Goal: Communication & Community: Answer question/provide support

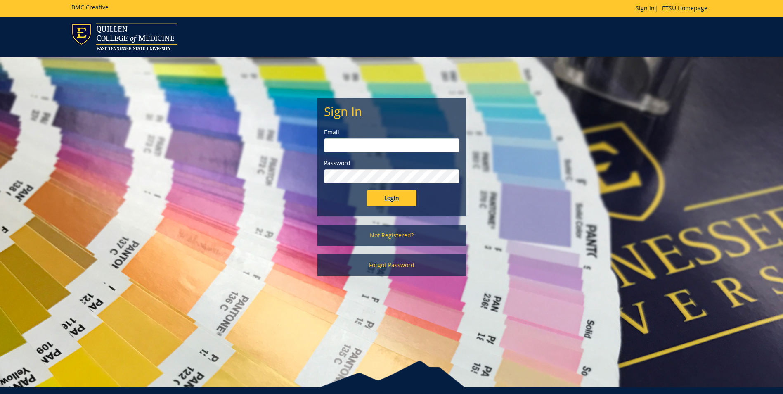
type input "[EMAIL_ADDRESS][DOMAIN_NAME]"
click at [388, 192] on input "Login" at bounding box center [392, 198] width 50 height 17
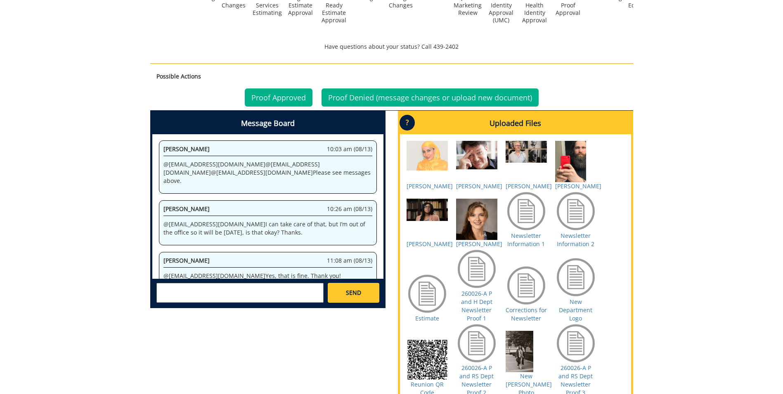
scroll to position [413, 0]
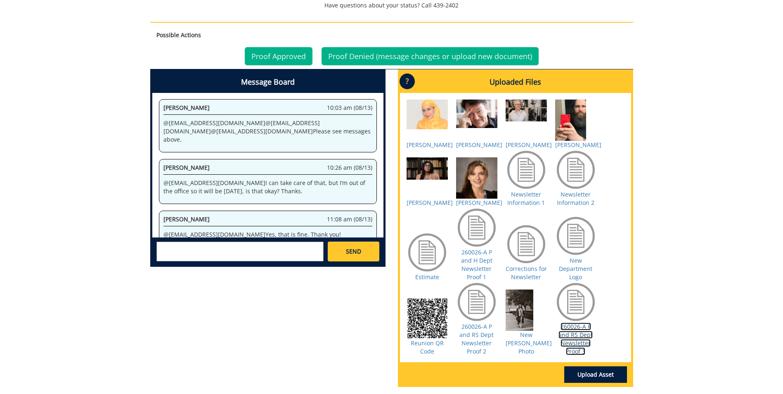
click at [576, 344] on link "260026-A P and RS Dept Newsletter Proof 3" at bounding box center [576, 338] width 34 height 33
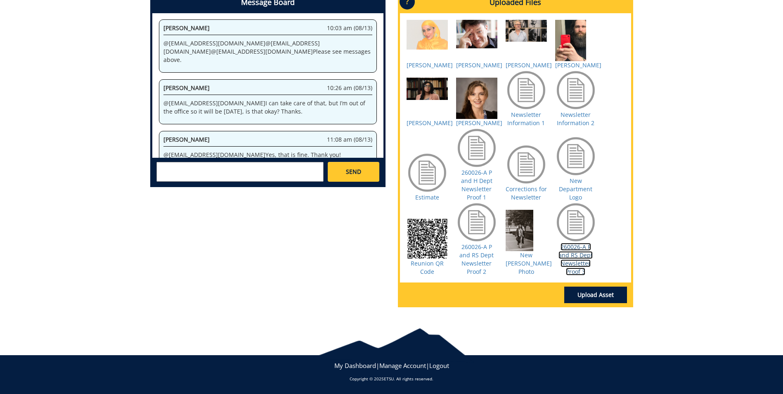
scroll to position [418, 0]
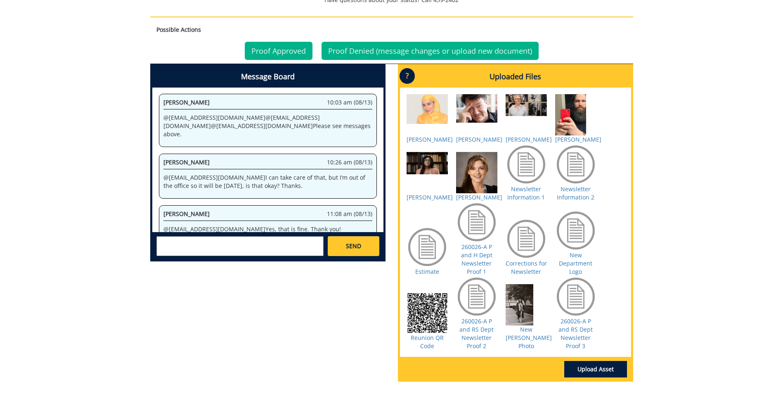
click at [198, 244] on textarea at bounding box center [239, 246] width 167 height 20
click at [194, 253] on strong "[PERSON_NAME]" at bounding box center [191, 253] width 46 height 8
click at [188, 249] on textarea "@[EMAIL_ADDRESS][DOMAIN_NAME] Everything looks good except there is a typo in t…" at bounding box center [239, 246] width 167 height 20
click at [265, 247] on textarea "@[EMAIL_ADDRESS][DOMAIN_NAME] Everything looks good except there is a typo in t…" at bounding box center [239, 246] width 167 height 20
click at [288, 249] on textarea "@[EMAIL_ADDRESS][DOMAIN_NAME] Everything looks good except there is a typo in t…" at bounding box center [239, 246] width 167 height 20
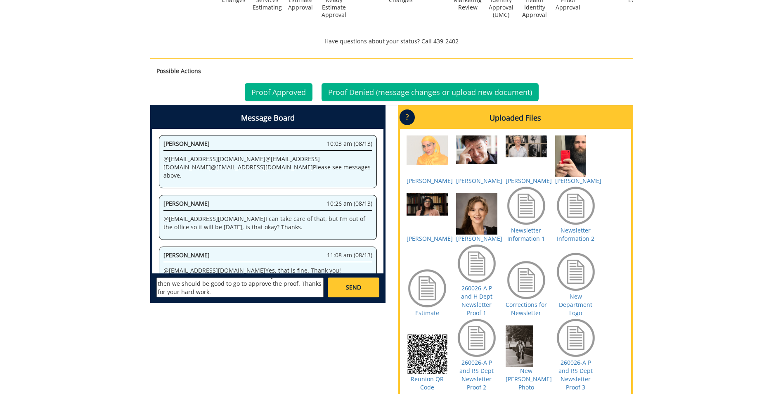
scroll to position [0, 0]
click at [298, 290] on textarea "@[EMAIL_ADDRESS][DOMAIN_NAME] Everything looks good except there is a typo in t…" at bounding box center [239, 287] width 167 height 20
type textarea "@[EMAIL_ADDRESS][DOMAIN_NAME] Everything looks good except there is a typo in t…"
click at [346, 285] on span "SEND" at bounding box center [353, 287] width 15 height 8
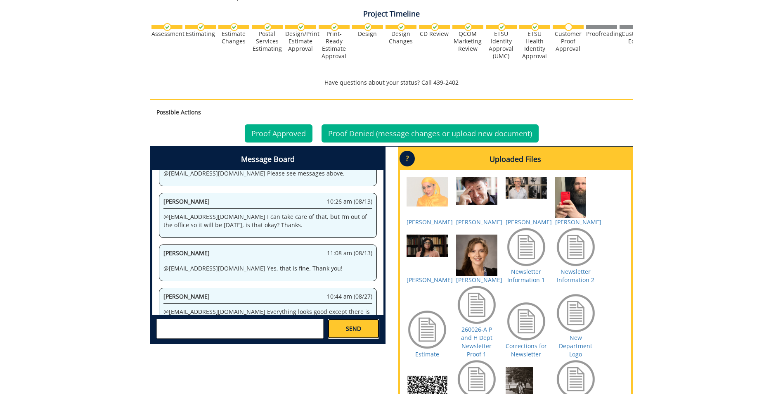
scroll to position [294, 0]
